Goal: Task Accomplishment & Management: Use online tool/utility

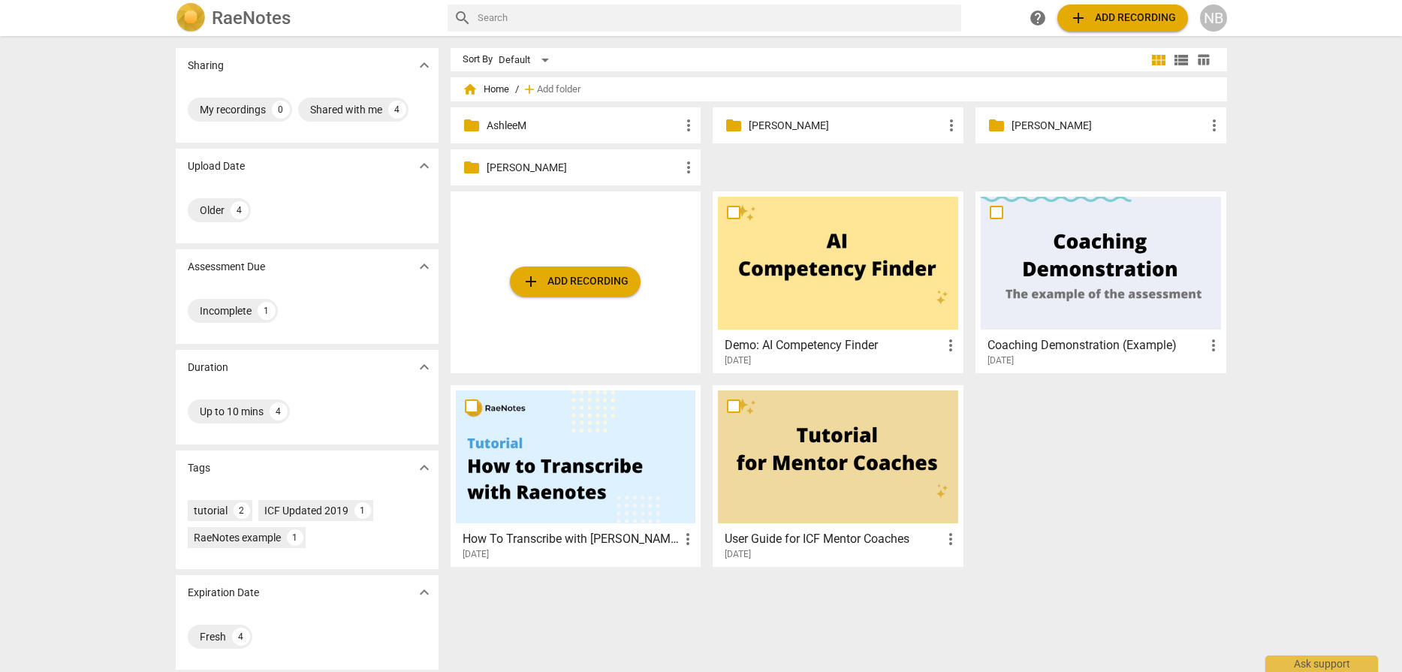
click at [576, 131] on p "AshleeM" at bounding box center [584, 126] width 194 height 16
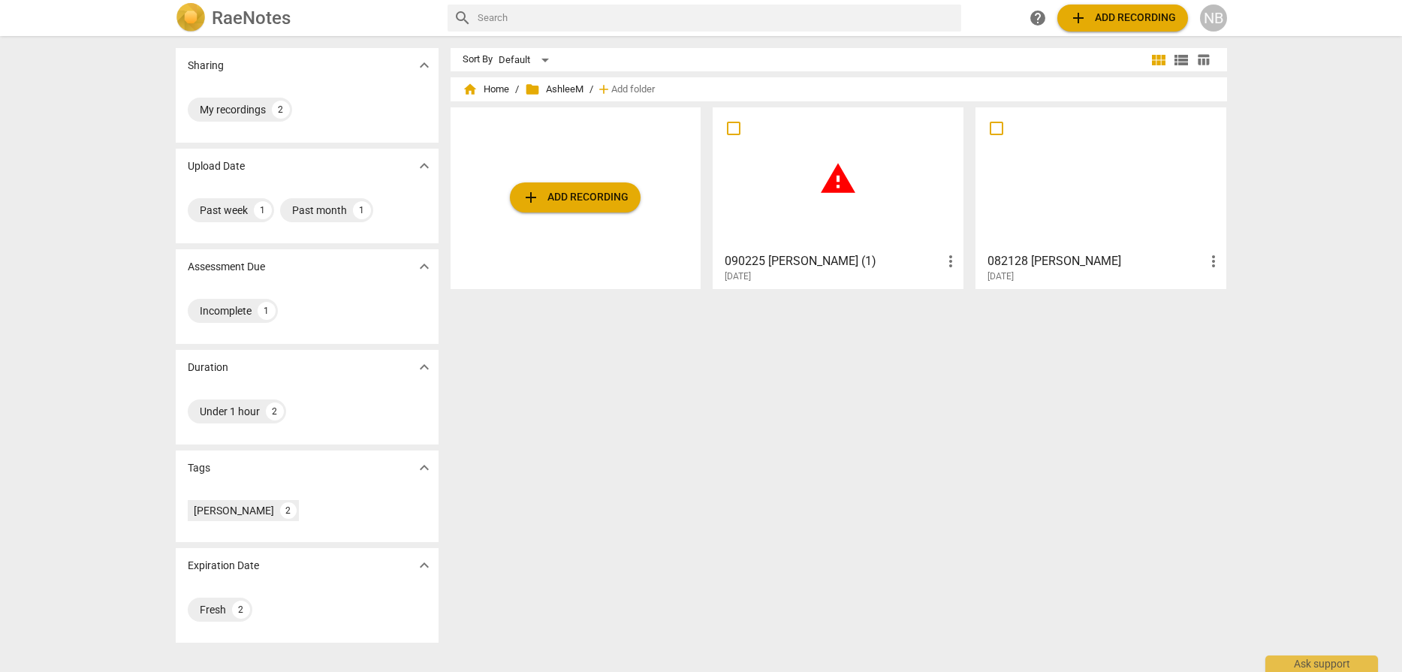
click at [911, 266] on h3 "090225 [PERSON_NAME] (1)" at bounding box center [833, 261] width 217 height 18
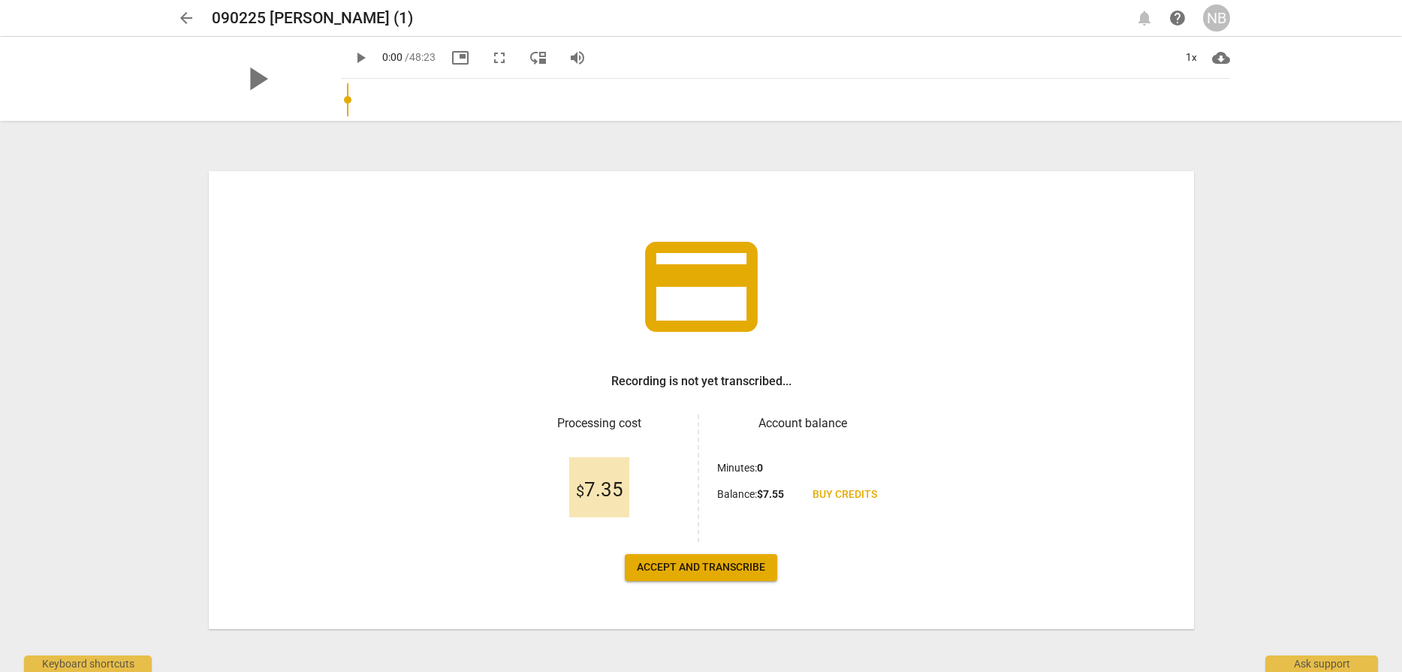
click at [675, 567] on span "Accept and transcribe" at bounding box center [701, 567] width 128 height 15
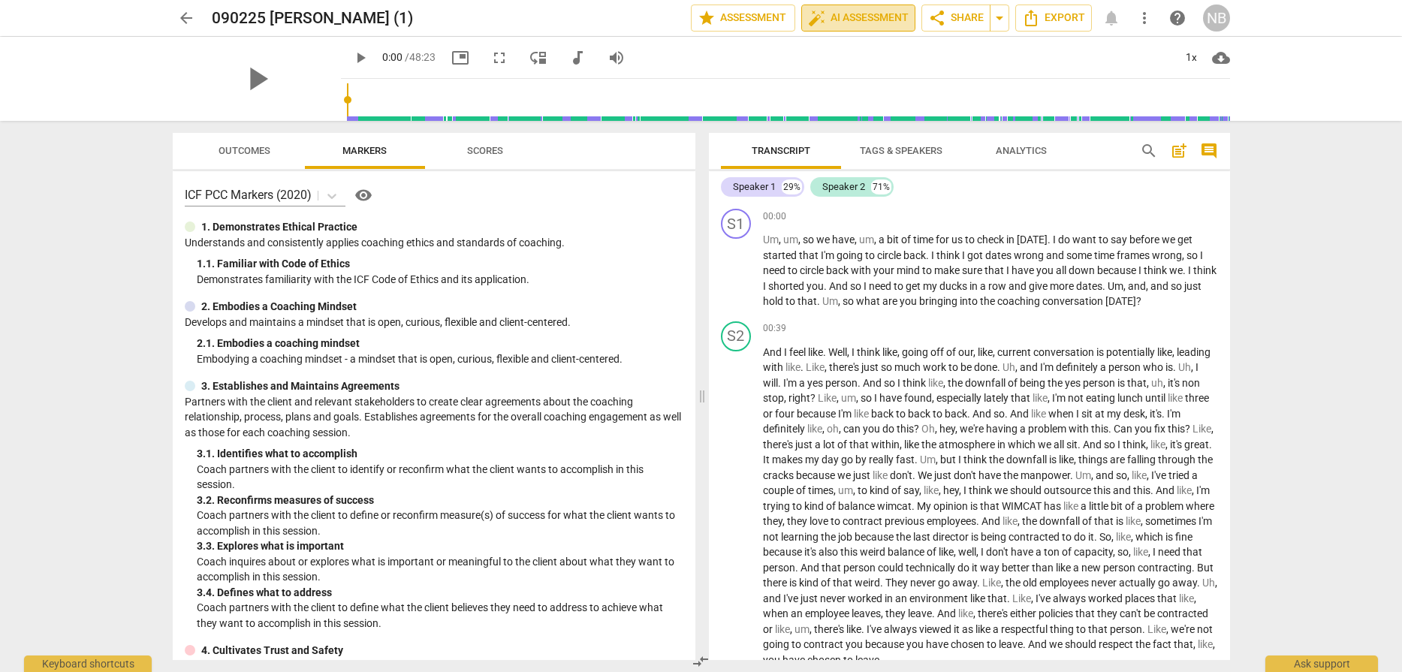
click at [847, 18] on span "auto_fix_high AI Assessment" at bounding box center [858, 18] width 101 height 18
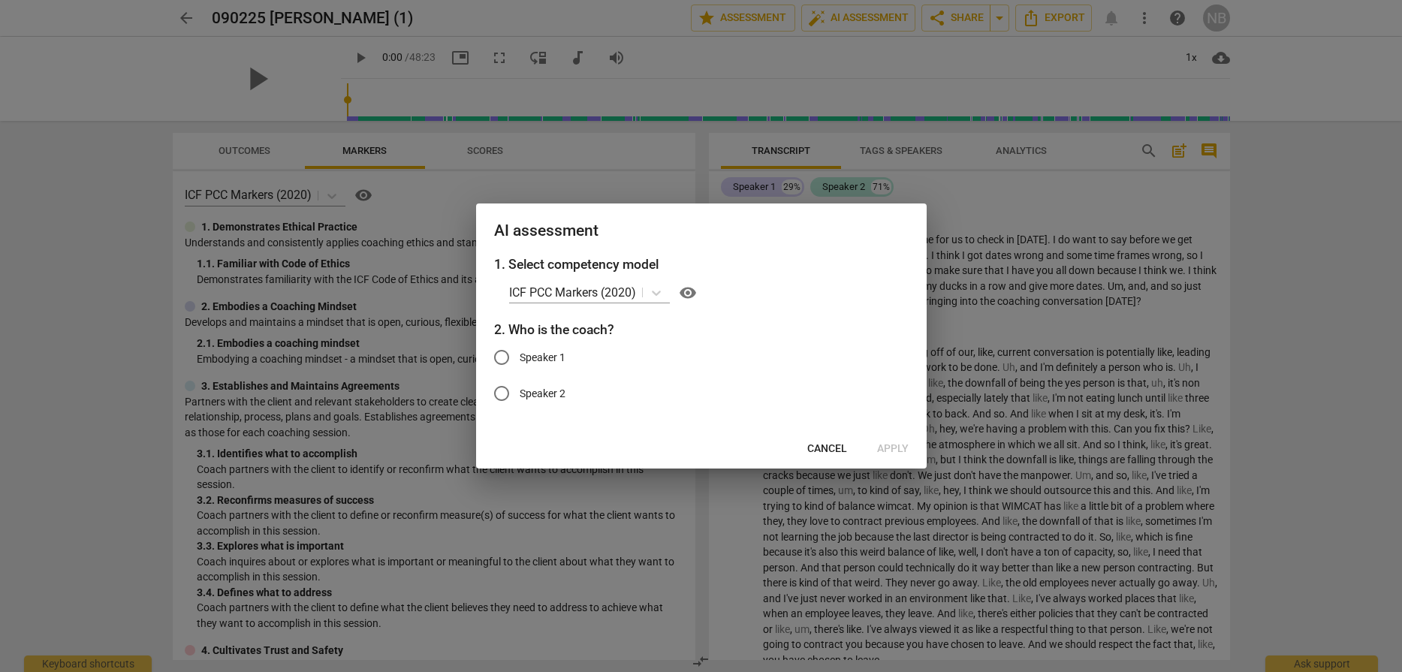
click at [552, 354] on span "Speaker 1" at bounding box center [543, 358] width 46 height 16
click at [520, 354] on input "Speaker 1" at bounding box center [502, 358] width 36 height 36
radio input "true"
click at [888, 445] on span "Apply" at bounding box center [893, 449] width 32 height 15
